Goal: Check status: Check status

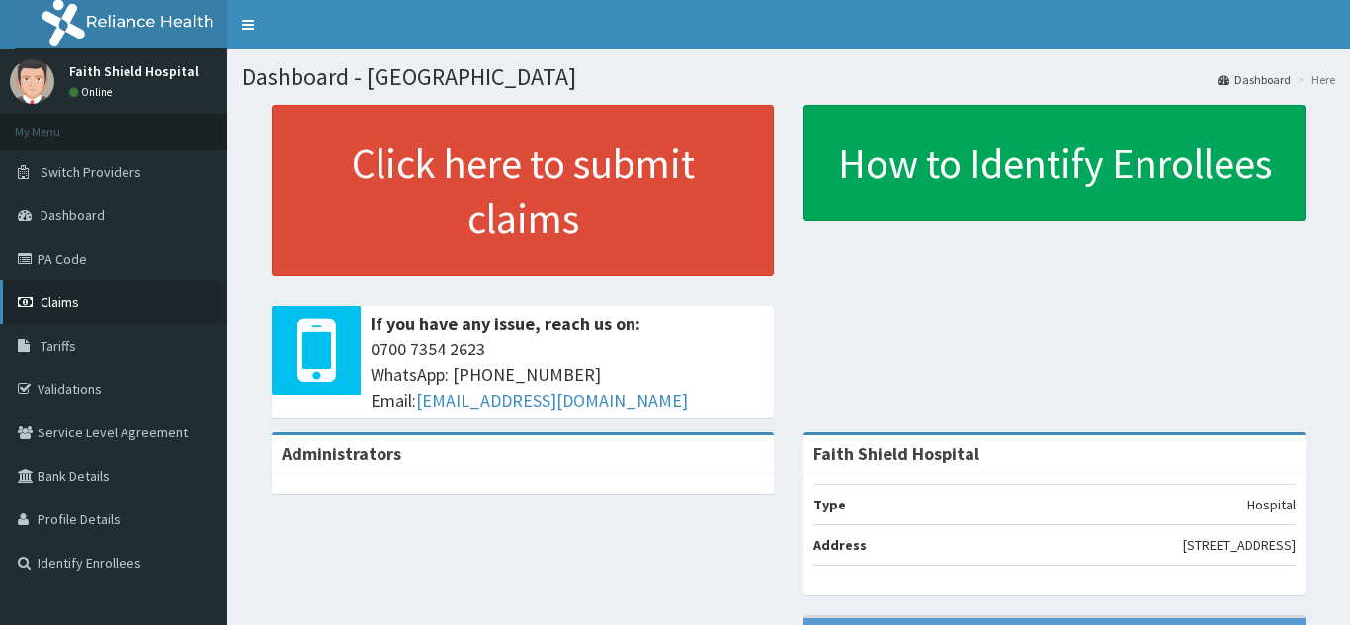
click at [52, 301] on span "Claims" at bounding box center [60, 302] width 39 height 18
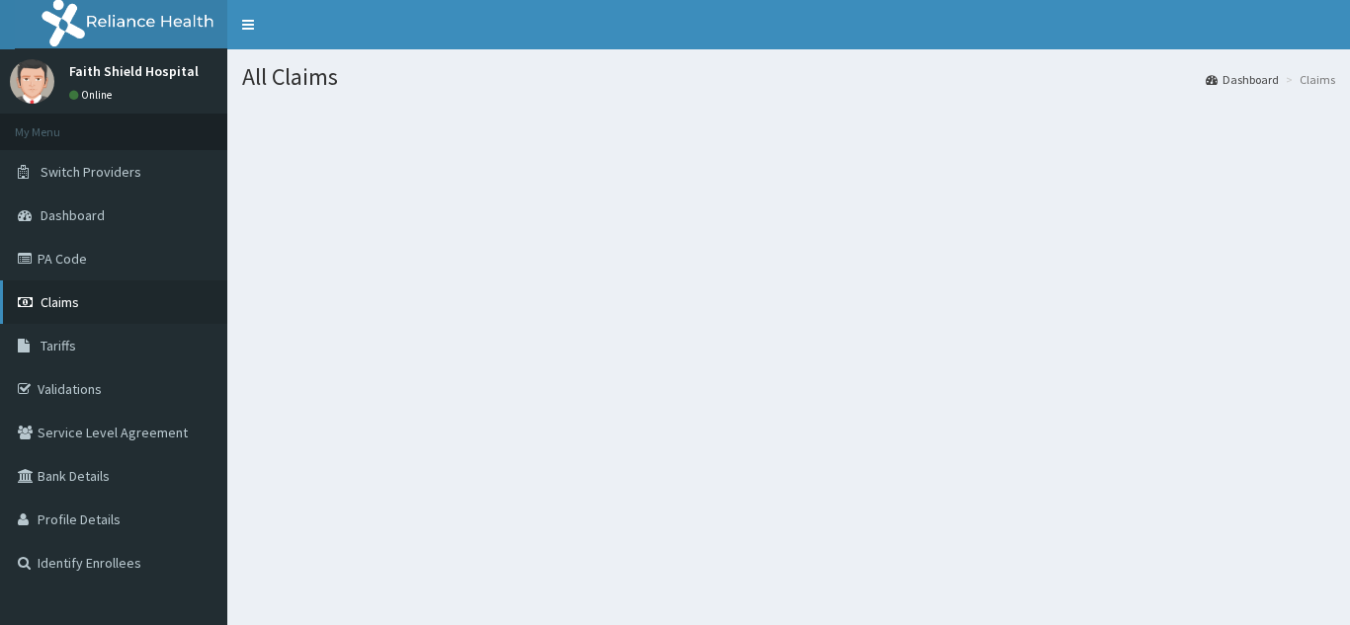
click at [54, 300] on span "Claims" at bounding box center [60, 302] width 39 height 18
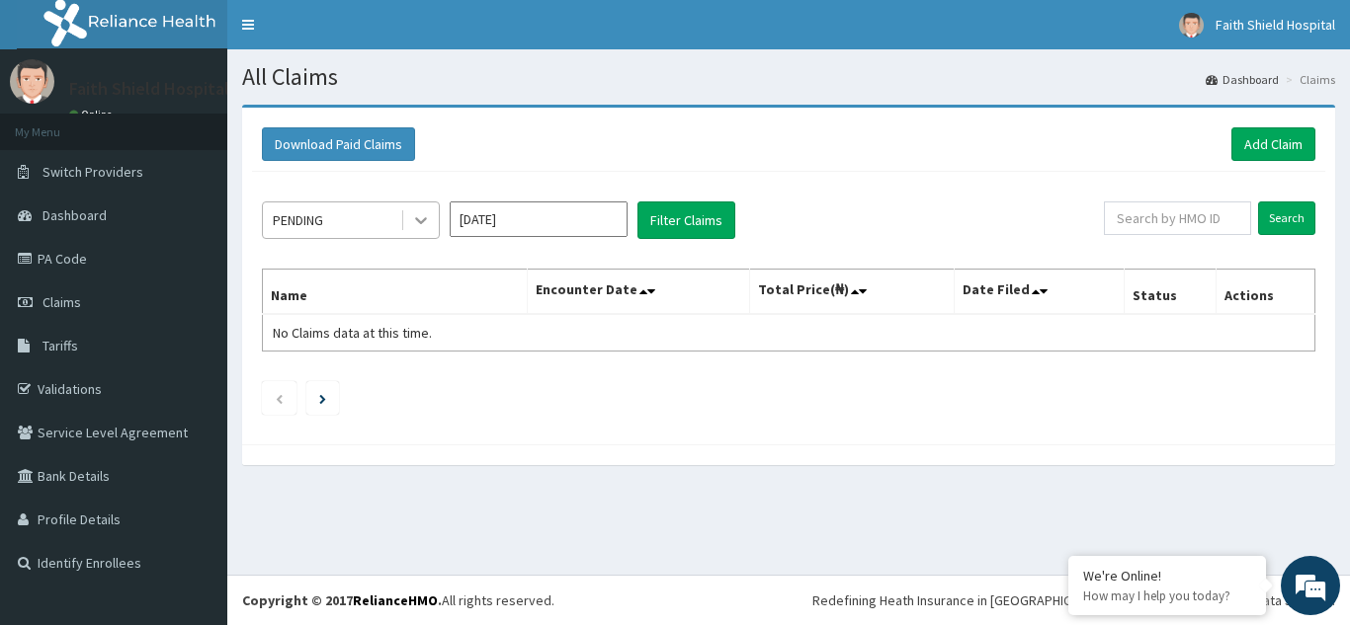
click at [411, 218] on icon at bounding box center [421, 220] width 20 height 20
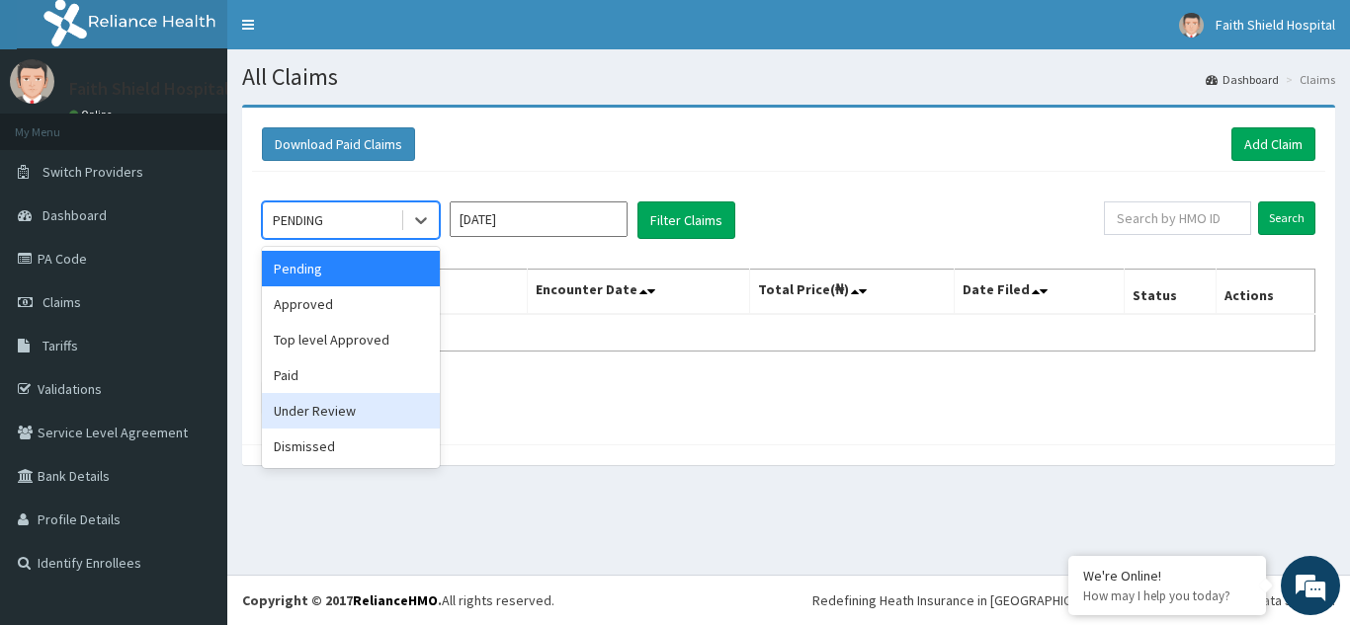
click at [325, 412] on div "Under Review" at bounding box center [351, 411] width 178 height 36
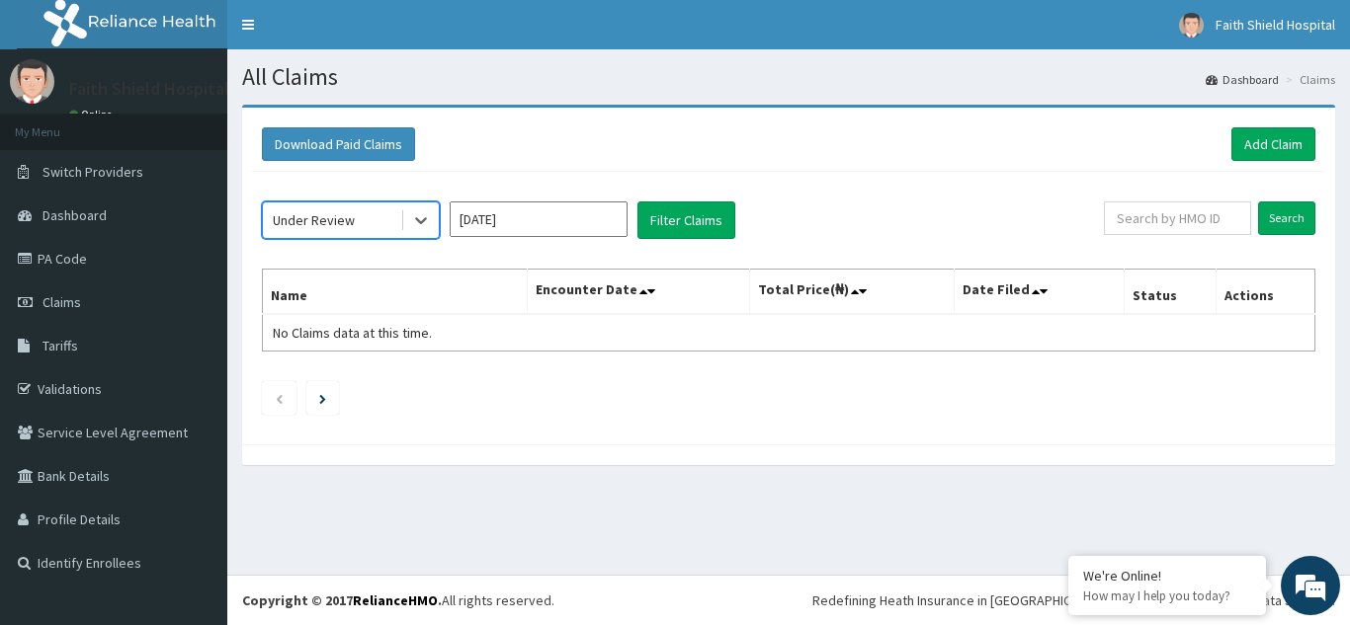
click at [537, 223] on input "Sep 2025" at bounding box center [539, 220] width 178 height 36
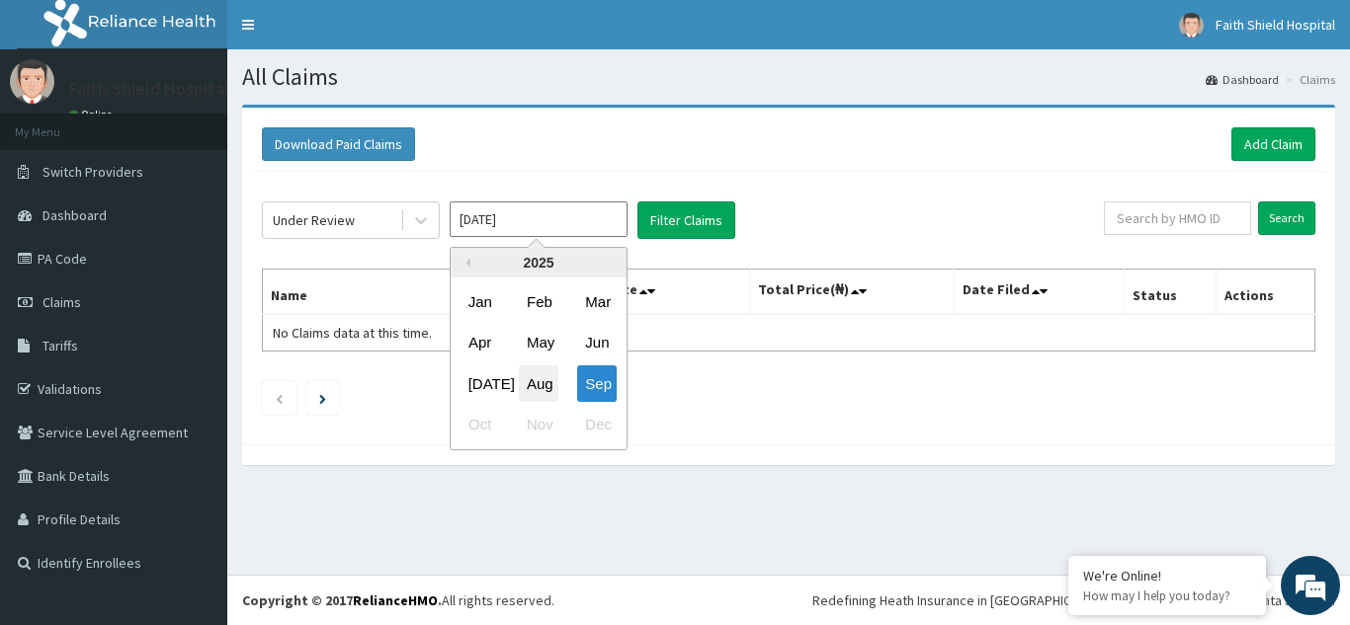
click at [549, 381] on div "Aug" at bounding box center [539, 384] width 40 height 37
type input "Aug 2025"
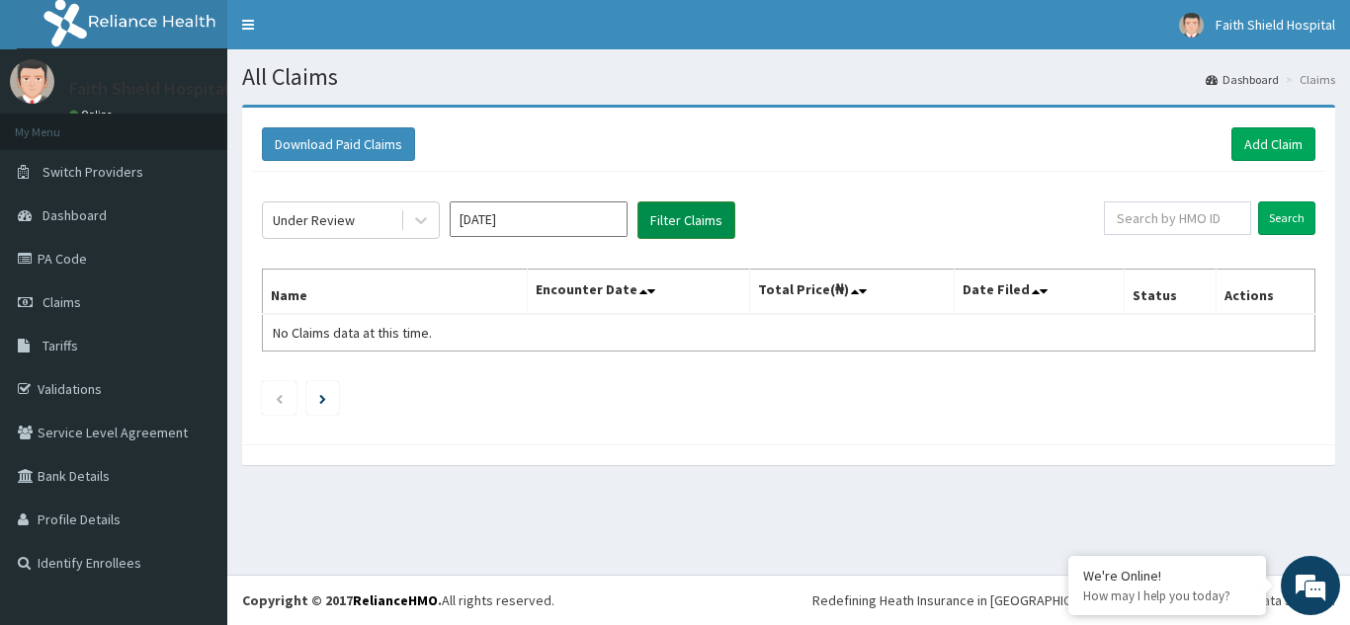
click at [664, 229] on button "Filter Claims" at bounding box center [686, 221] width 98 height 38
click at [666, 218] on button "Filter Claims" at bounding box center [686, 221] width 98 height 38
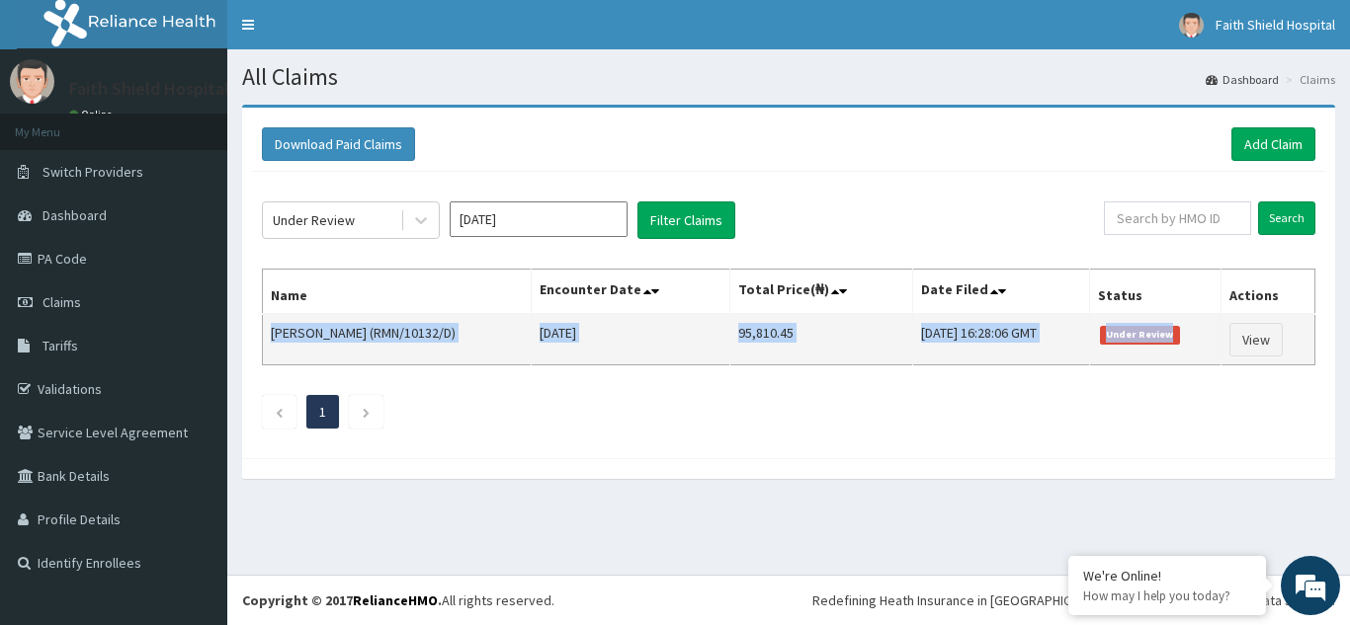
drag, startPoint x: 271, startPoint y: 331, endPoint x: 1196, endPoint y: 341, distance: 925.8
click at [1196, 341] on tr "Alvin Olabanji (RMN/10132/D) Thu Aug 07 2025 95,810.45 Sun, 31 Aug 2025 16:28:0…" at bounding box center [789, 339] width 1052 height 51
copy tr "Alvin Olabanji (RMN/10132/D) Thu Aug 07 2025 95,810.45 Sun, 31 Aug 2025 16:28:0…"
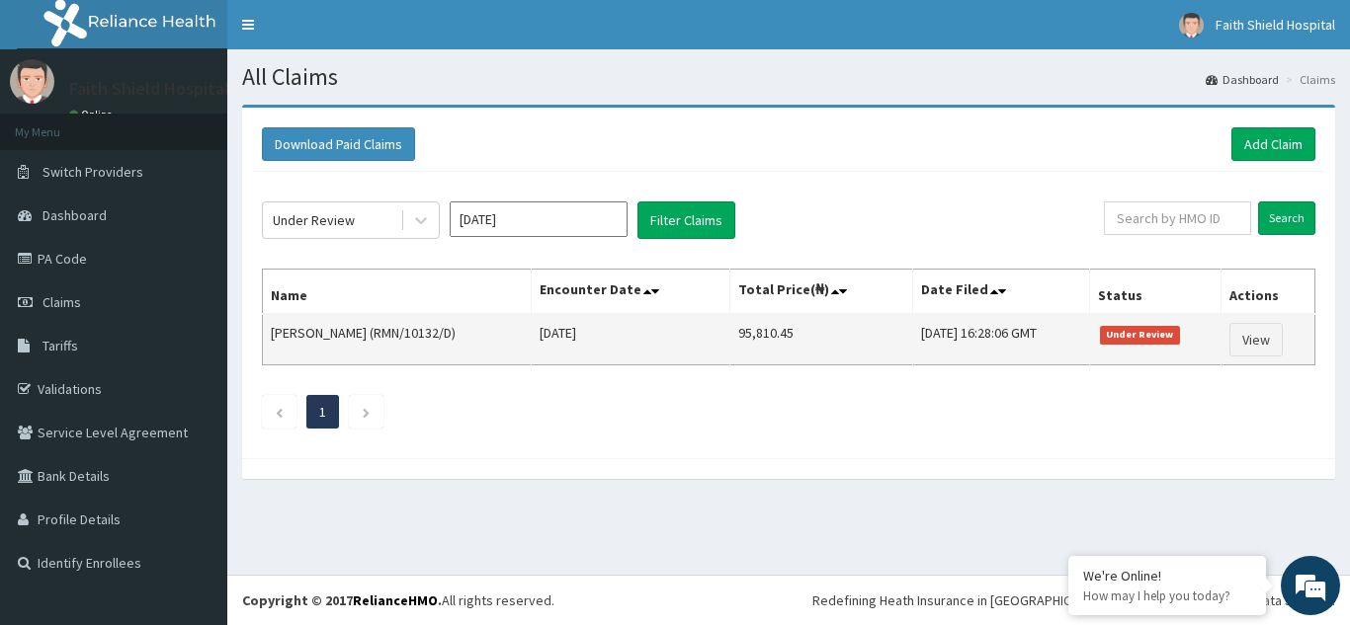
drag, startPoint x: 1185, startPoint y: 401, endPoint x: 1236, endPoint y: 363, distance: 64.2
click at [1188, 399] on ul "1" at bounding box center [788, 412] width 1053 height 34
click at [1264, 330] on link "View" at bounding box center [1255, 340] width 53 height 34
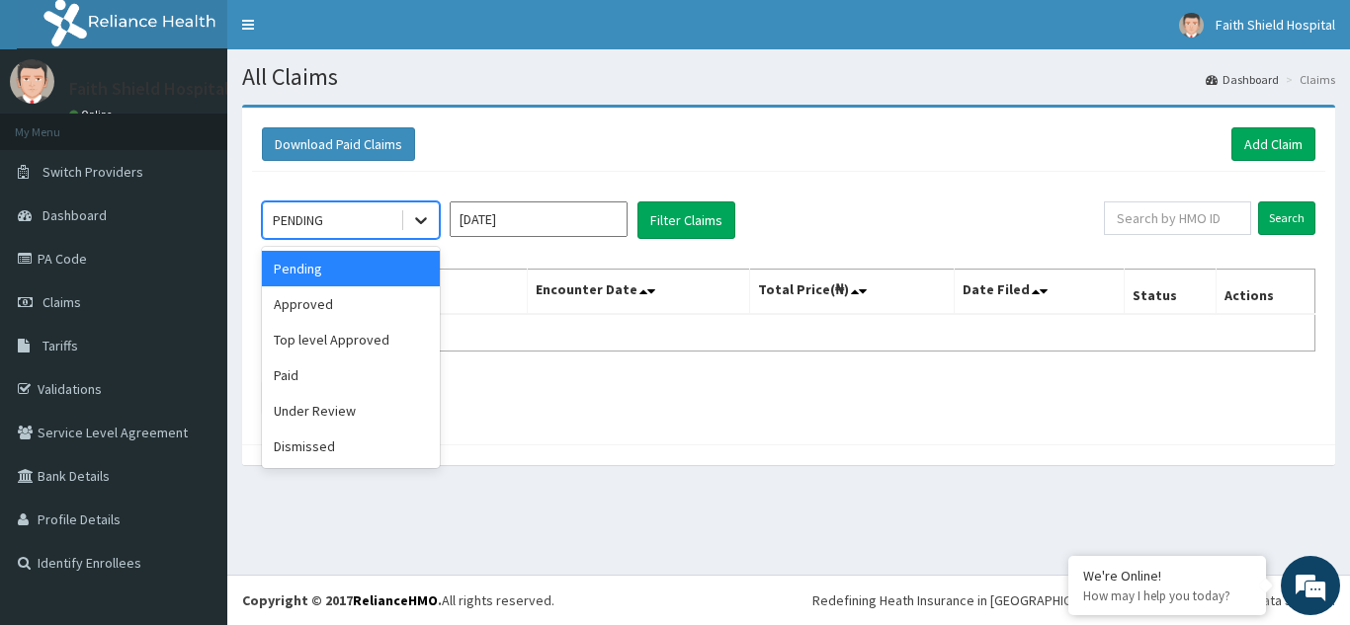
click at [417, 217] on icon at bounding box center [421, 220] width 20 height 20
click at [305, 414] on div "Under Review" at bounding box center [351, 411] width 178 height 36
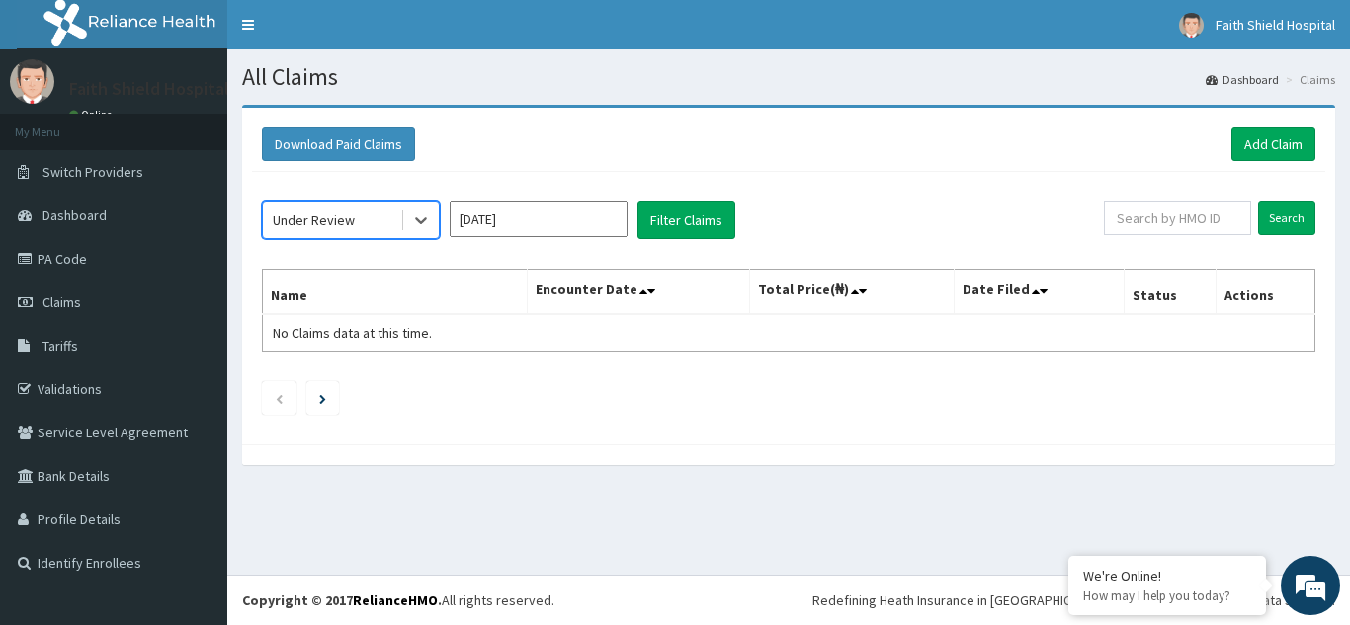
click at [381, 215] on div "Under Review" at bounding box center [331, 221] width 137 height 32
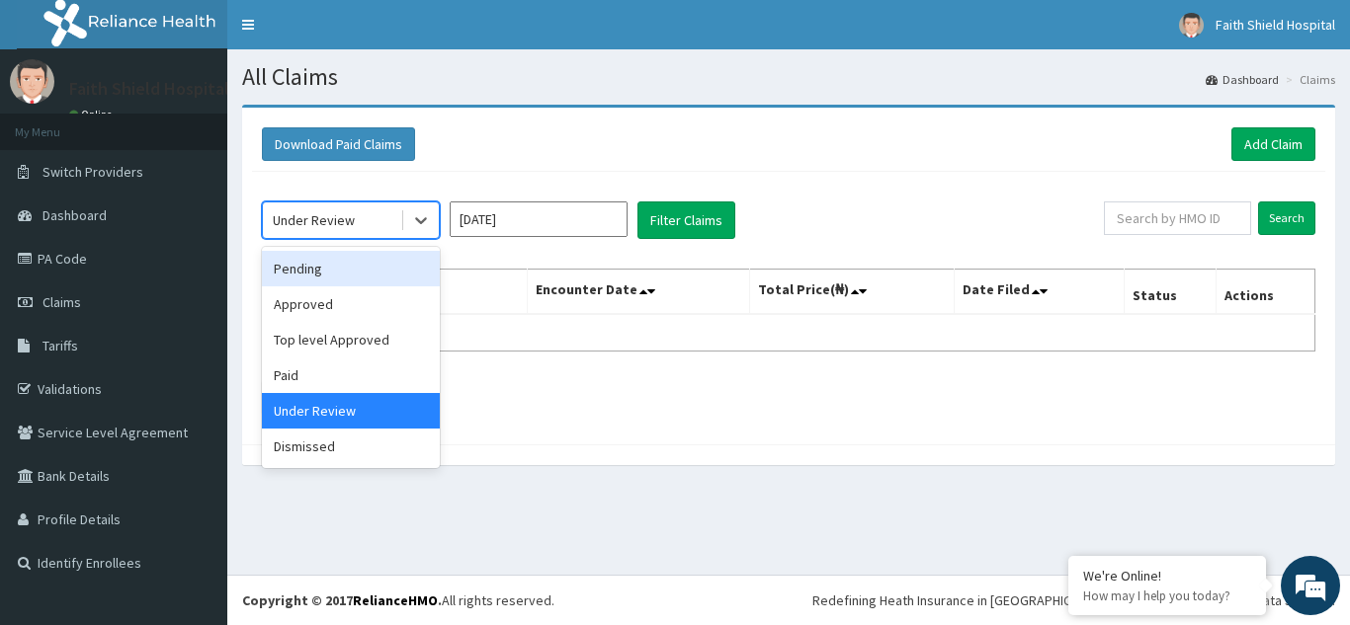
click at [309, 273] on div "Pending" at bounding box center [351, 269] width 178 height 36
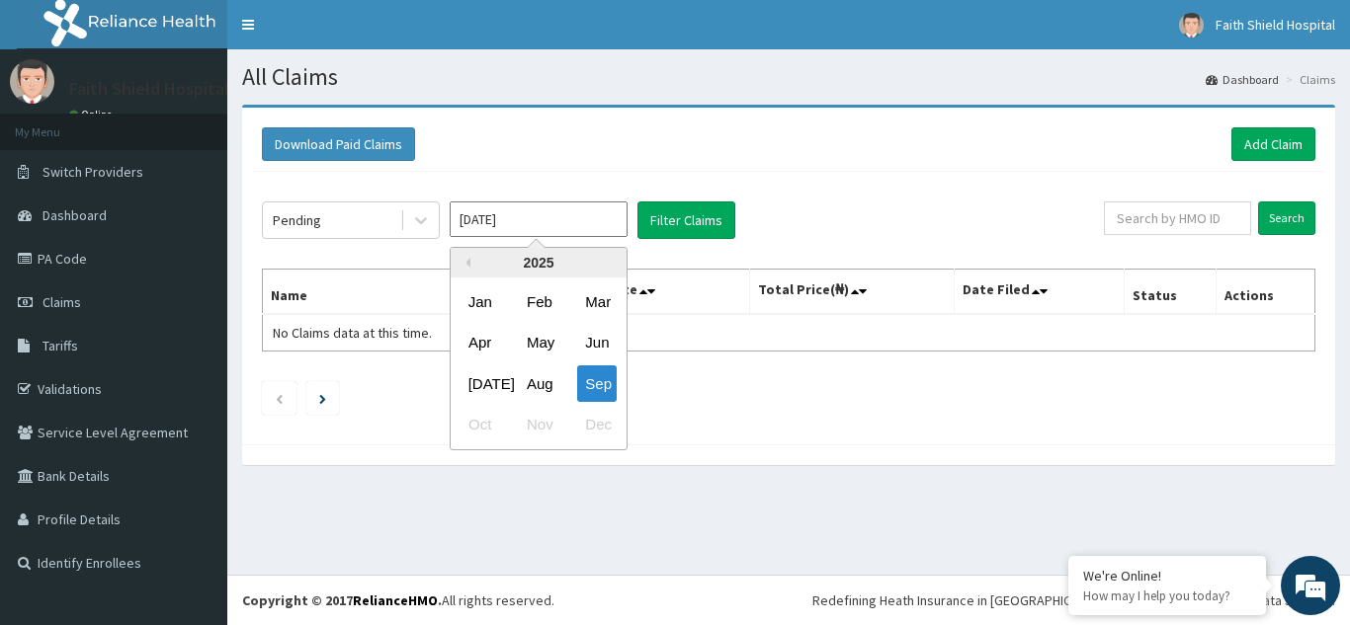
click at [542, 225] on input "[DATE]" at bounding box center [539, 220] width 178 height 36
click at [545, 383] on div "Aug" at bounding box center [539, 384] width 40 height 37
type input "[DATE]"
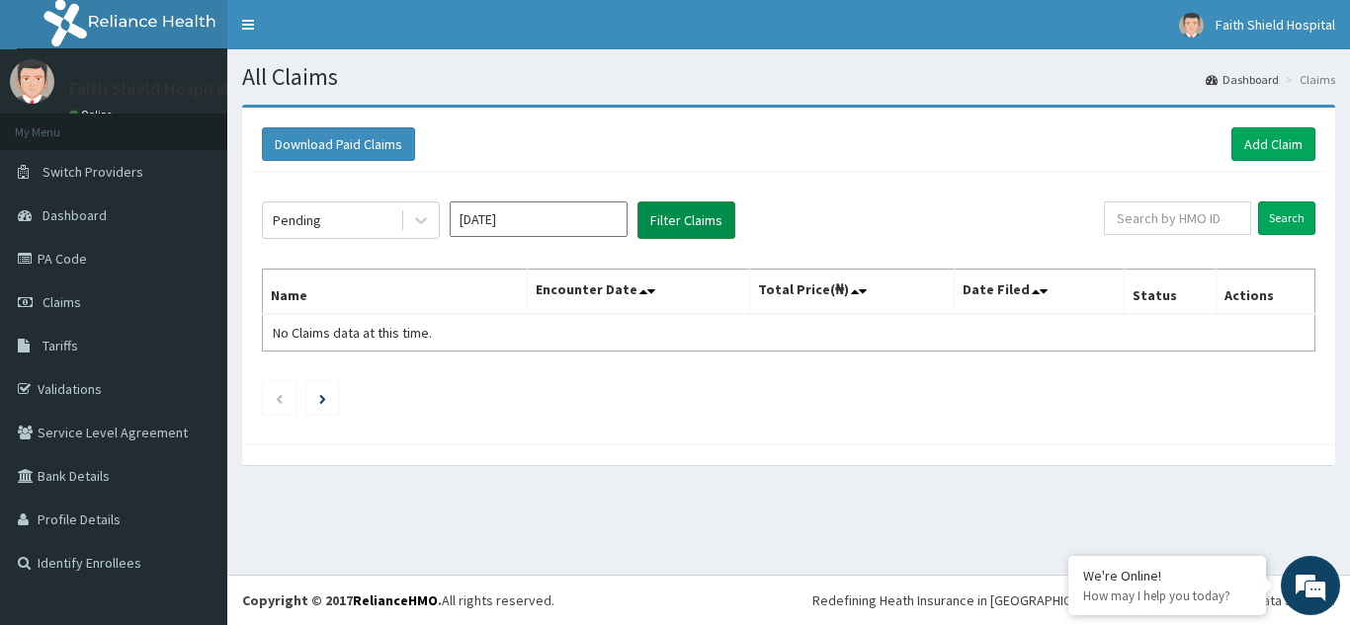
click at [691, 222] on button "Filter Claims" at bounding box center [686, 221] width 98 height 38
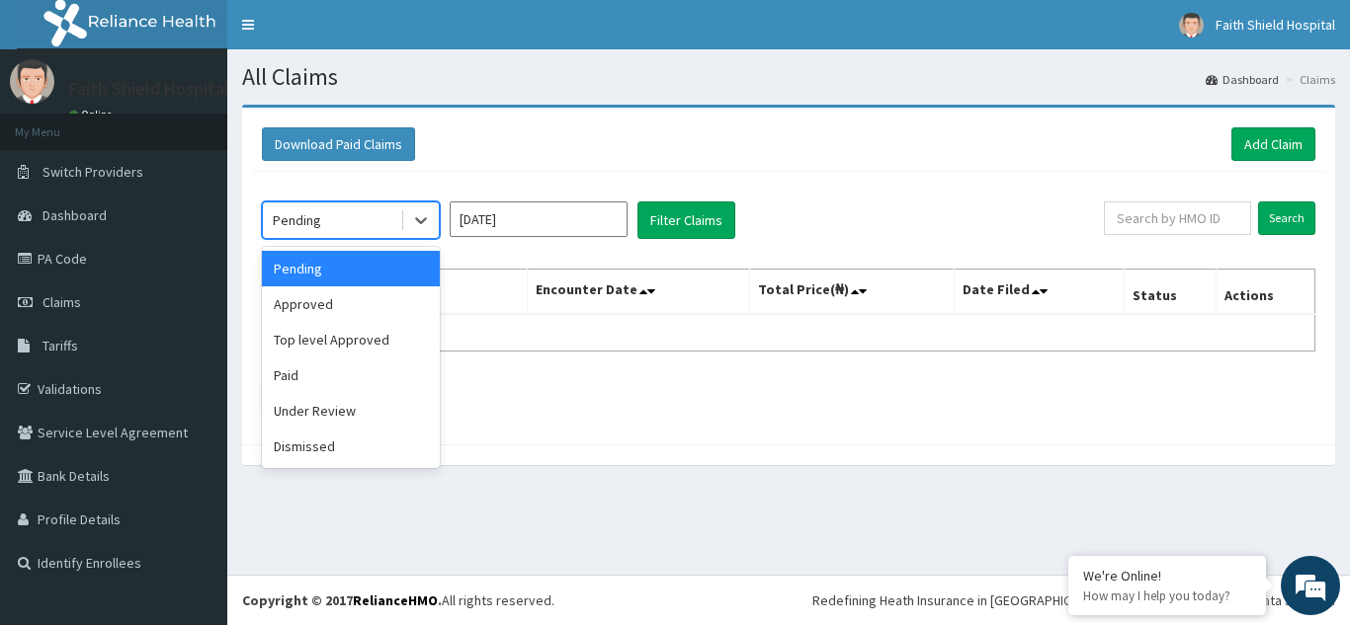
drag, startPoint x: 332, startPoint y: 210, endPoint x: 320, endPoint y: 264, distance: 54.7
click at [331, 210] on div "Pending" at bounding box center [331, 221] width 137 height 32
click at [313, 304] on div "Approved" at bounding box center [351, 305] width 178 height 36
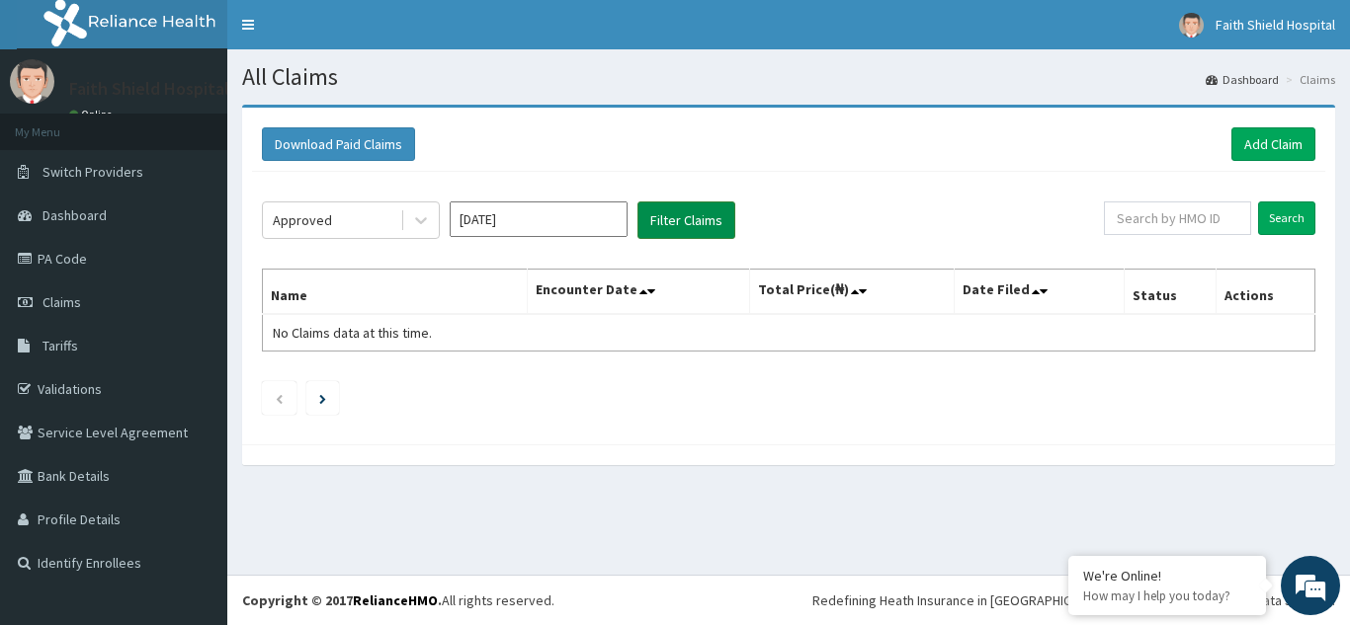
click at [681, 228] on button "Filter Claims" at bounding box center [686, 221] width 98 height 38
click at [332, 223] on div "Approved" at bounding box center [331, 221] width 137 height 32
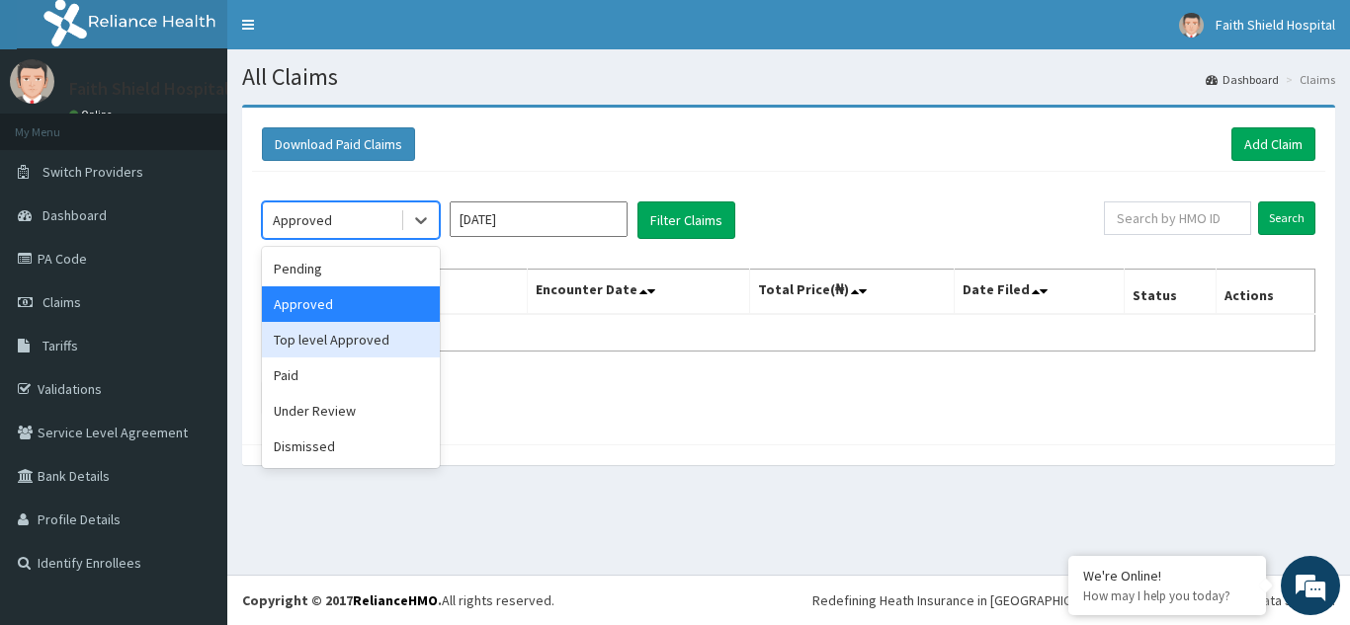
click at [308, 335] on div "Top level Approved" at bounding box center [351, 340] width 178 height 36
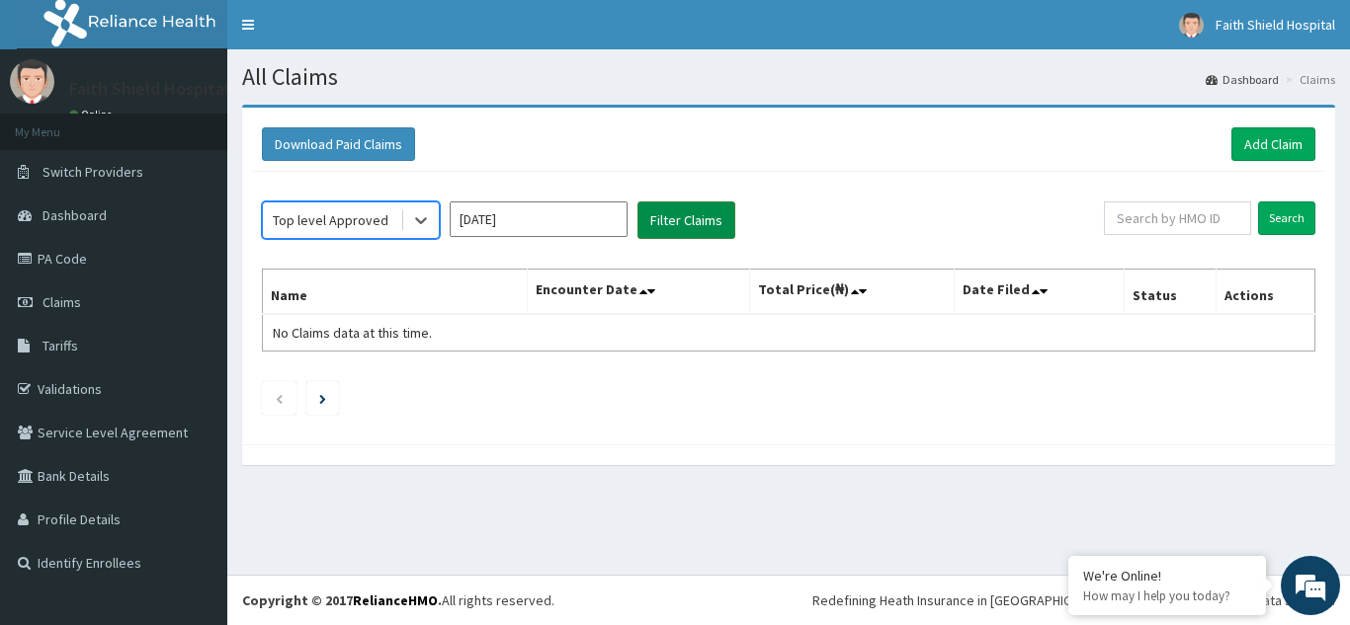
click at [678, 239] on button "Filter Claims" at bounding box center [686, 221] width 98 height 38
click at [348, 217] on div "Top level Approved" at bounding box center [331, 220] width 116 height 20
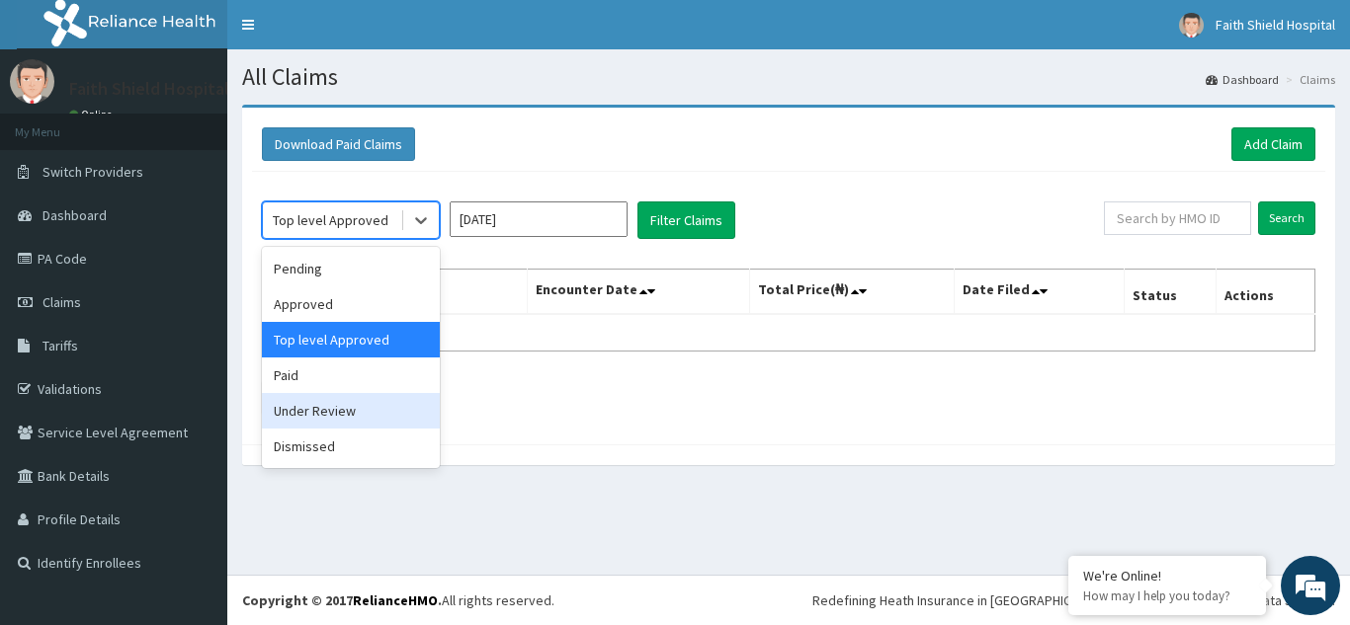
click at [287, 412] on div "Under Review" at bounding box center [351, 411] width 178 height 36
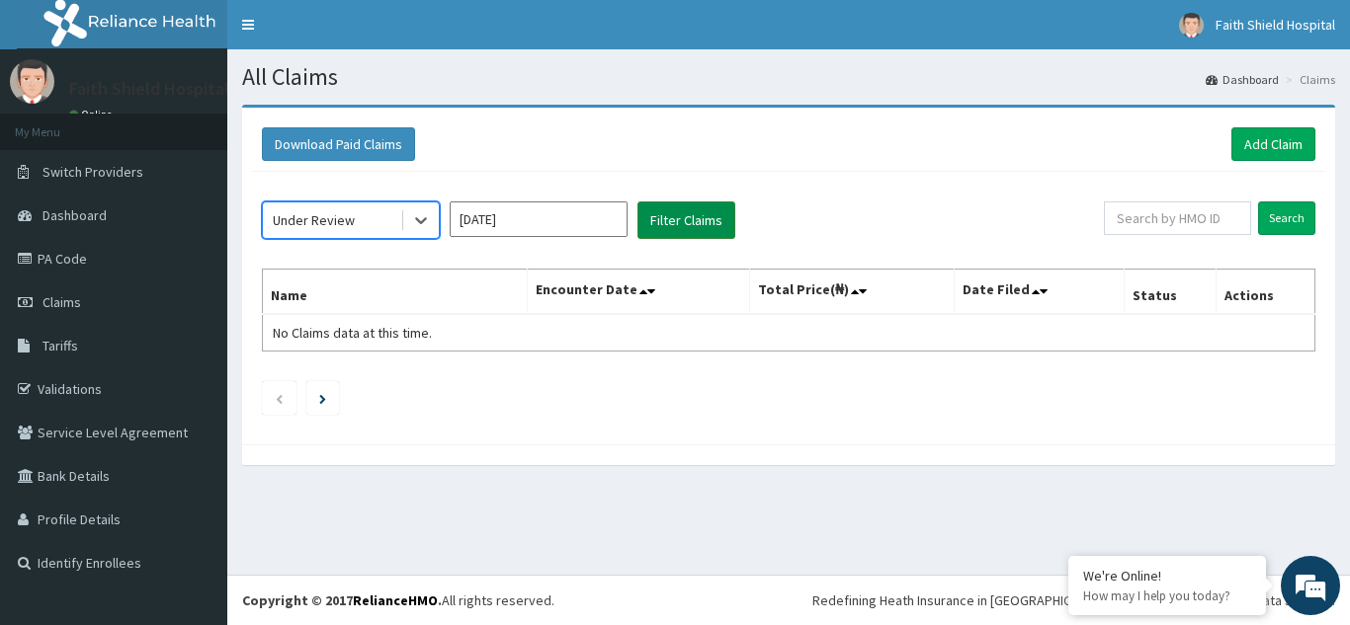
click at [680, 225] on button "Filter Claims" at bounding box center [686, 221] width 98 height 38
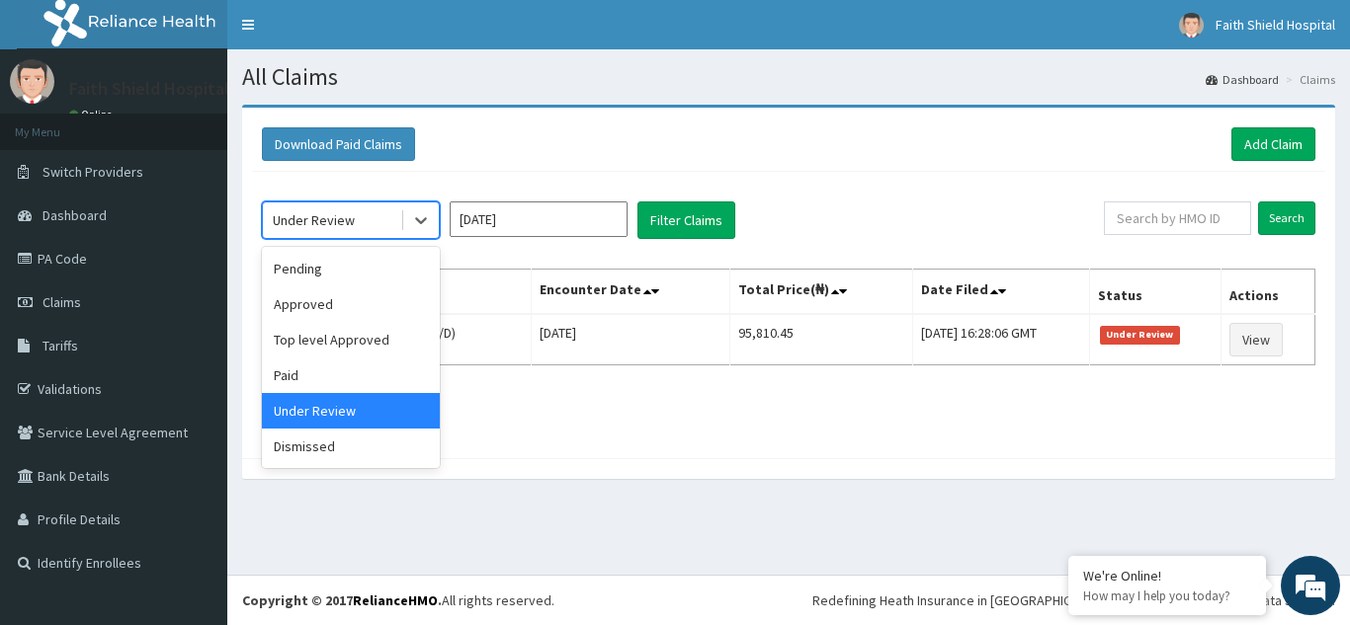
click at [327, 216] on div "Under Review" at bounding box center [314, 220] width 82 height 20
click at [297, 451] on div "Dismissed" at bounding box center [351, 447] width 178 height 36
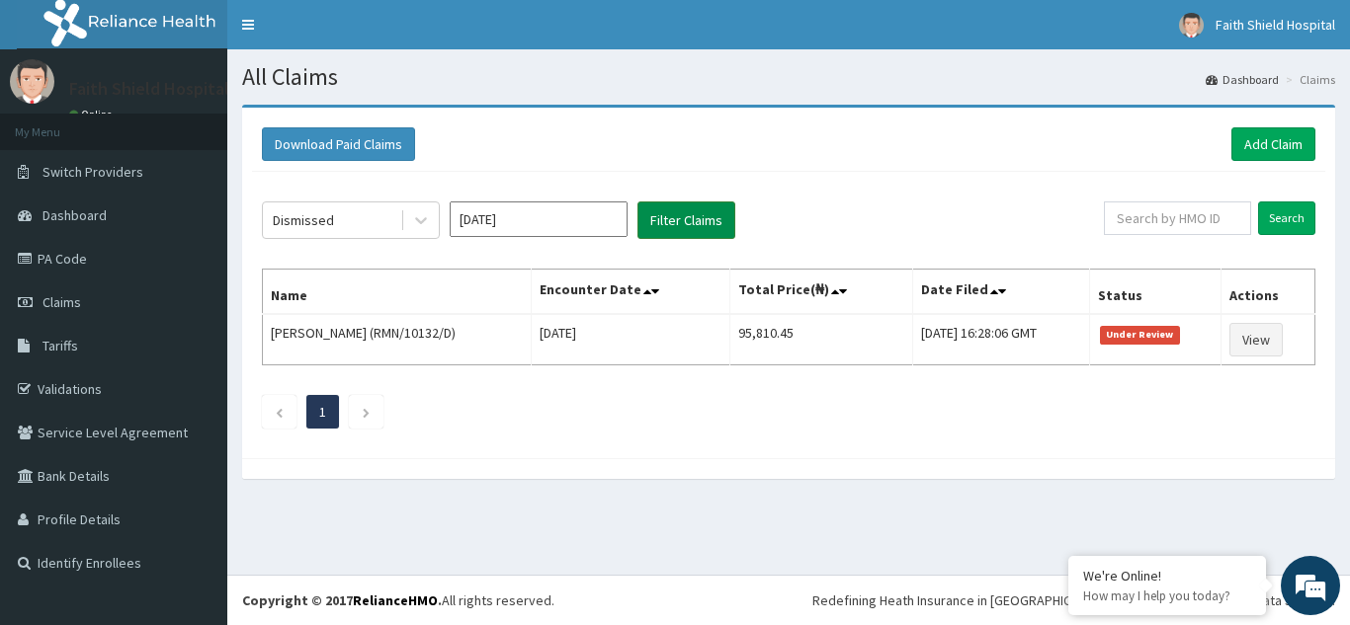
click at [671, 223] on button "Filter Claims" at bounding box center [686, 221] width 98 height 38
